Goal: Navigation & Orientation: Find specific page/section

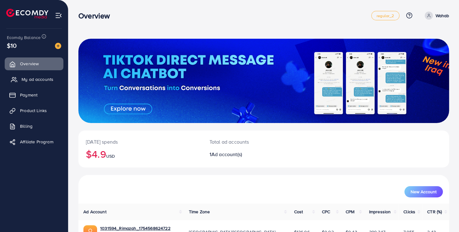
click at [37, 79] on span "My ad accounts" at bounding box center [38, 79] width 32 height 6
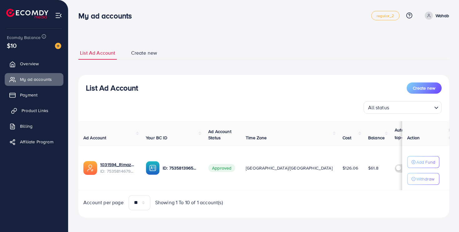
click at [26, 108] on span "Product Links" at bounding box center [35, 111] width 27 height 6
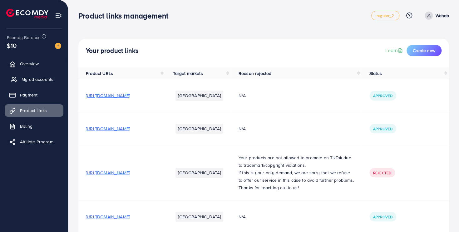
click at [33, 80] on span "My ad accounts" at bounding box center [38, 79] width 32 height 6
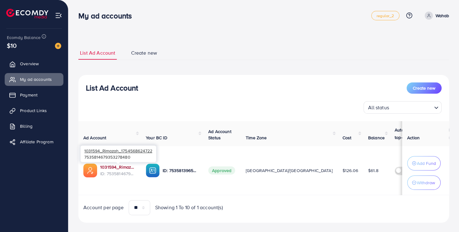
click at [120, 164] on link "1031594_Rimazah_1754568624722" at bounding box center [118, 167] width 36 height 6
